Goal: Task Accomplishment & Management: Manage account settings

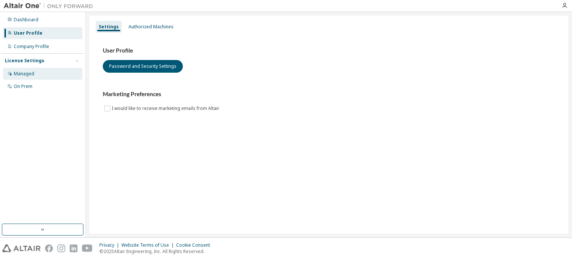
click at [36, 74] on div "Managed" at bounding box center [42, 74] width 79 height 12
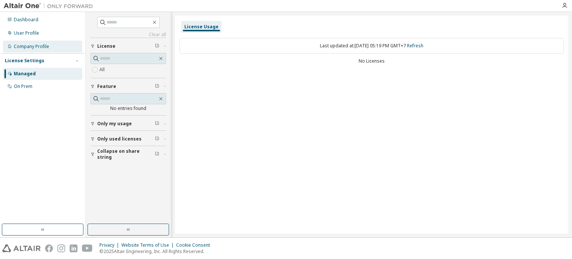
click at [29, 45] on div "Company Profile" at bounding box center [31, 47] width 35 height 6
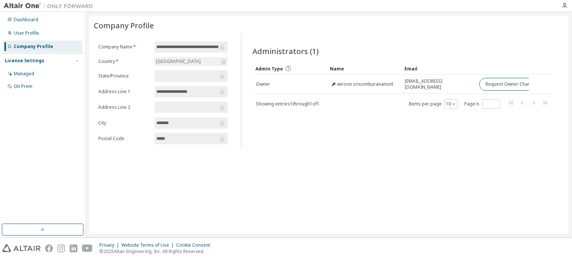
click at [50, 52] on div "Company Profile" at bounding box center [42, 47] width 79 height 12
click at [29, 77] on div "Managed" at bounding box center [42, 74] width 79 height 12
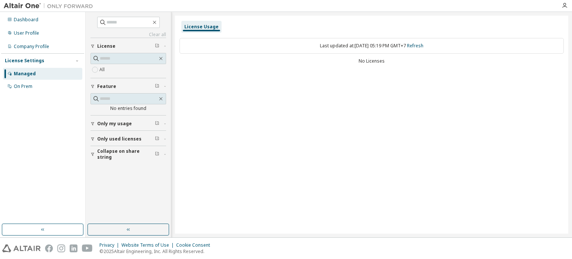
click at [117, 122] on span "Only my usage" at bounding box center [114, 124] width 35 height 6
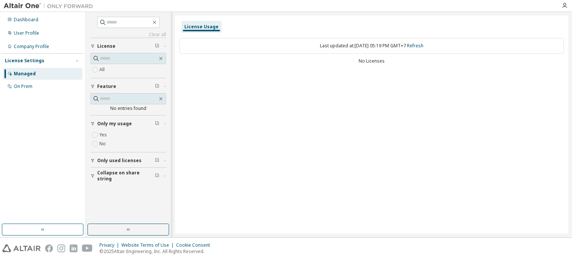
click at [105, 161] on span "Only used licenses" at bounding box center [119, 161] width 44 height 6
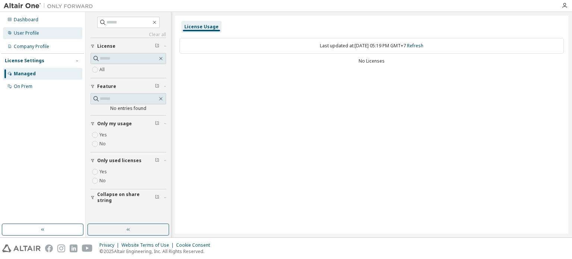
click at [43, 35] on div "User Profile" at bounding box center [42, 33] width 79 height 12
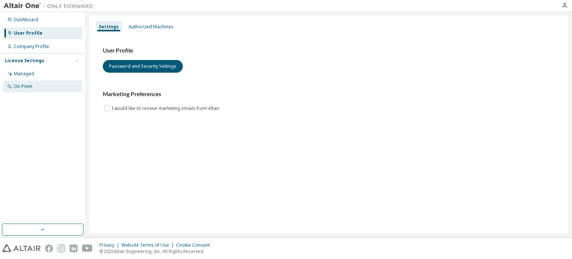
click at [42, 82] on div "On Prem" at bounding box center [42, 86] width 79 height 12
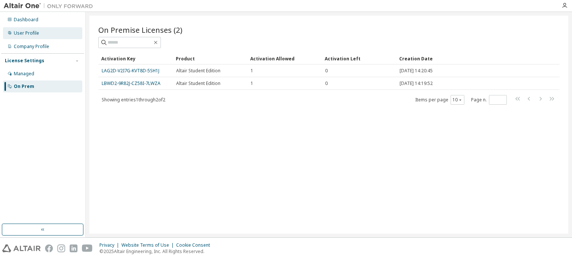
click at [51, 35] on div "User Profile" at bounding box center [42, 33] width 79 height 12
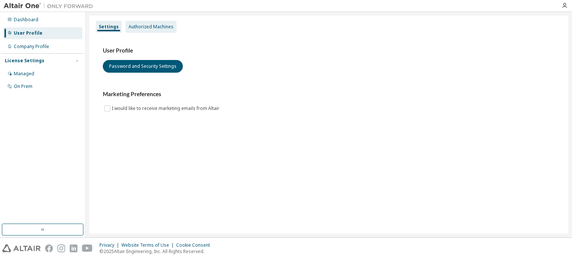
click at [140, 26] on div "Authorized Machines" at bounding box center [150, 27] width 45 height 6
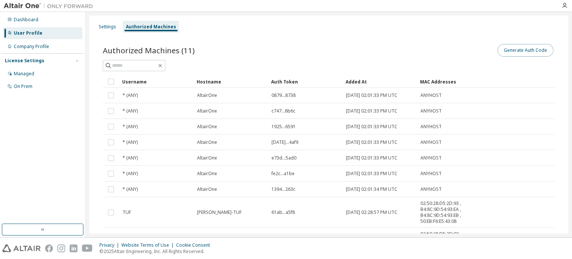
click at [509, 50] on button "Generate Auth Code" at bounding box center [525, 50] width 56 height 13
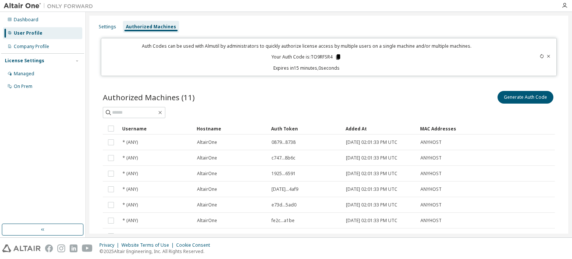
click at [338, 56] on icon at bounding box center [338, 56] width 4 height 5
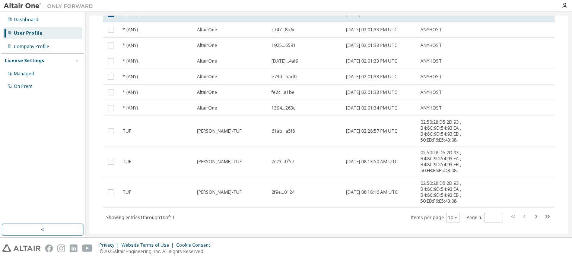
scroll to position [140, 0]
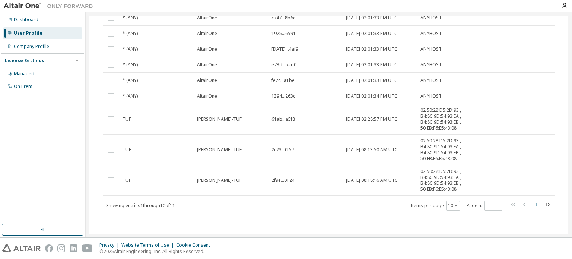
click at [532, 204] on icon "button" at bounding box center [535, 204] width 9 height 9
type input "*"
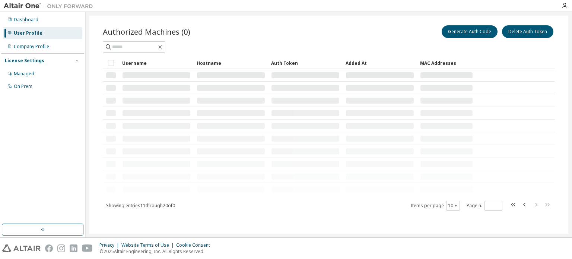
scroll to position [0, 0]
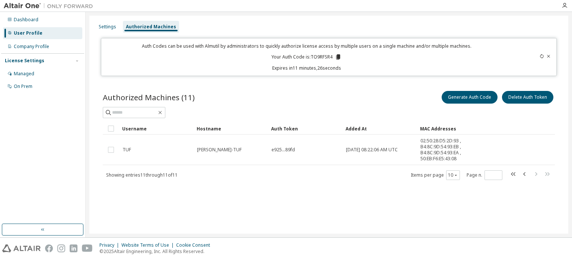
drag, startPoint x: 381, startPoint y: 175, endPoint x: 377, endPoint y: 172, distance: 5.6
click at [381, 175] on div "Showing entries 11 through 11 of 11 Items per page 10 Page n. *" at bounding box center [329, 174] width 452 height 11
drag, startPoint x: 336, startPoint y: 59, endPoint x: 340, endPoint y: 55, distance: 5.3
click at [340, 55] on icon at bounding box center [338, 56] width 4 height 5
